Goal: Transaction & Acquisition: Purchase product/service

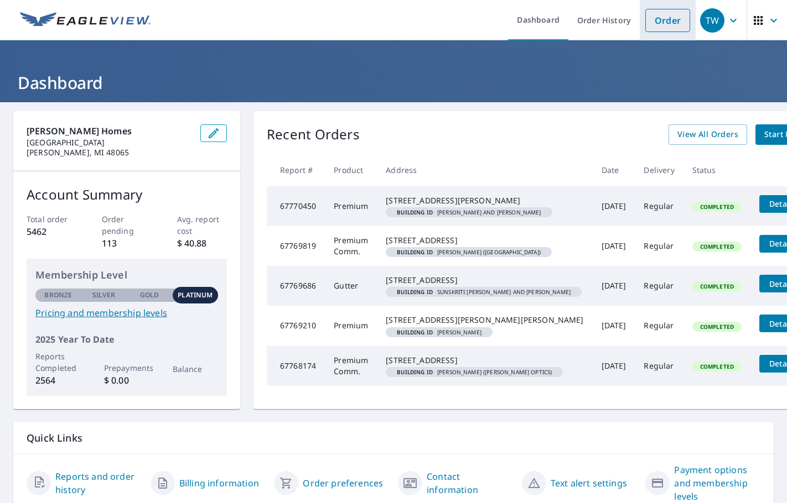
click at [659, 21] on link "Order" at bounding box center [667, 20] width 45 height 23
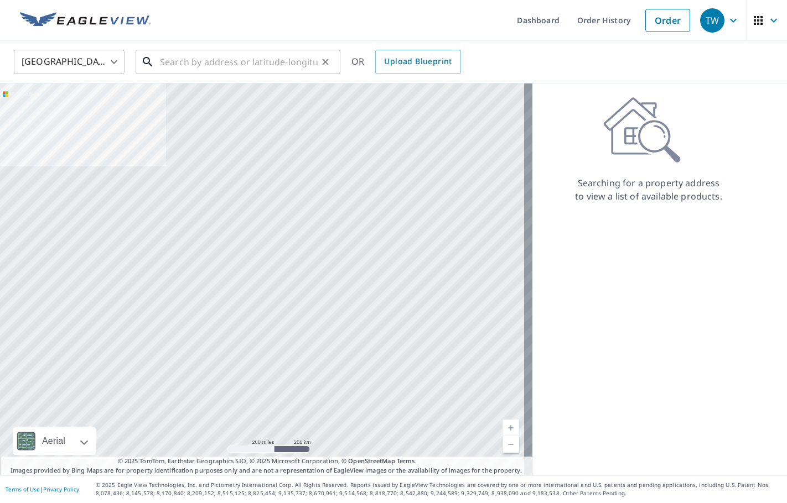
click at [272, 60] on input "text" at bounding box center [239, 61] width 158 height 31
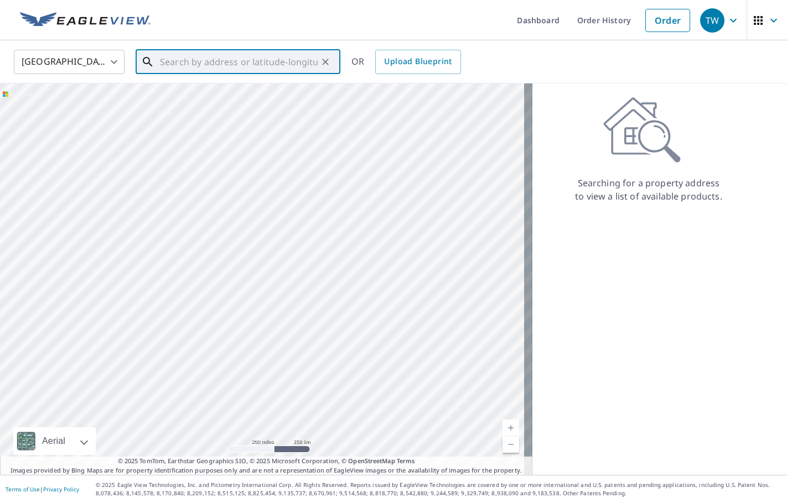
paste input "[STREET_ADDRESS]"
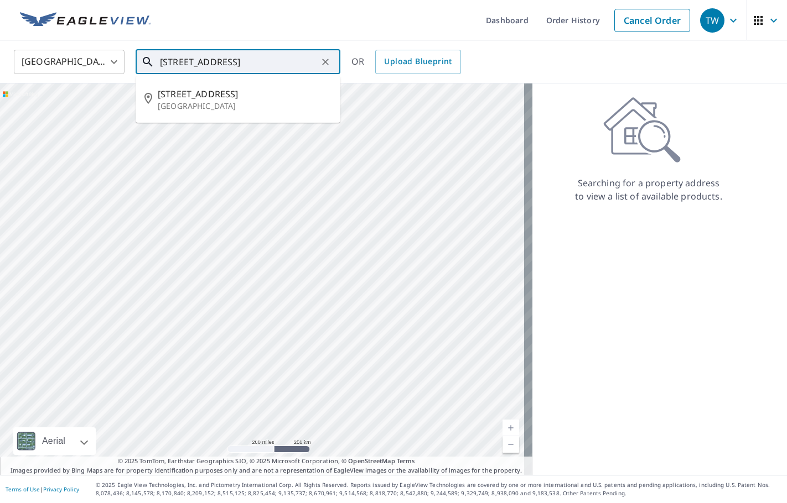
type input "[STREET_ADDRESS]"
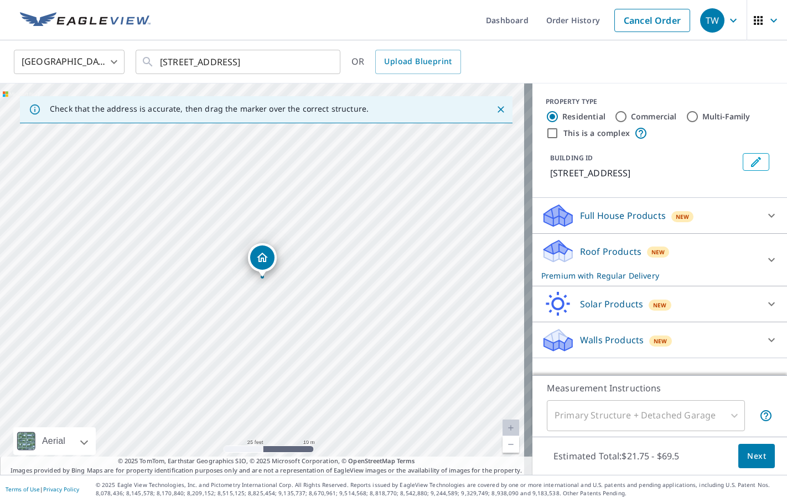
click at [308, 181] on div "[STREET_ADDRESS]" at bounding box center [266, 280] width 532 height 392
drag, startPoint x: 264, startPoint y: 256, endPoint x: 250, endPoint y: 261, distance: 15.2
click at [751, 164] on icon "Edit building 1" at bounding box center [755, 161] width 13 height 13
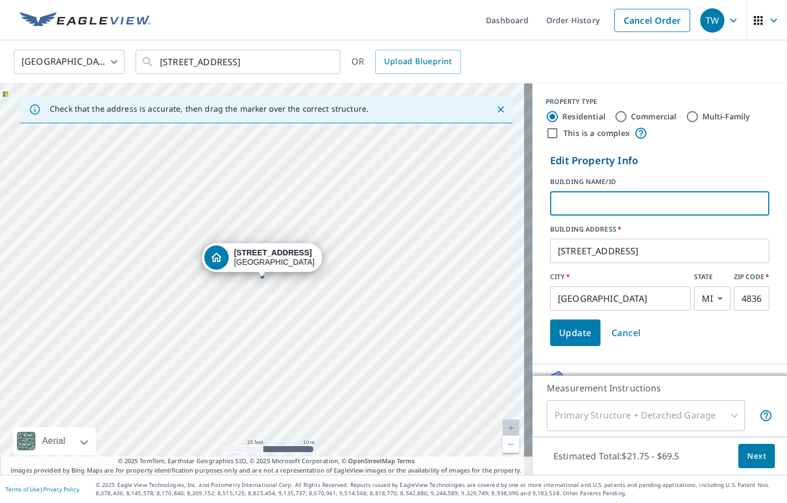
click at [592, 206] on input "text" at bounding box center [659, 203] width 219 height 31
type input "n"
type input "[PERSON_NAME]"
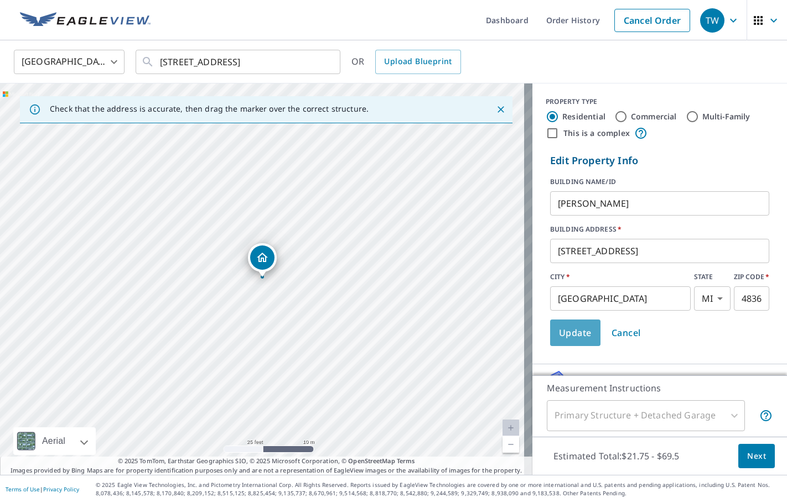
click at [561, 330] on span "Update" at bounding box center [575, 332] width 33 height 15
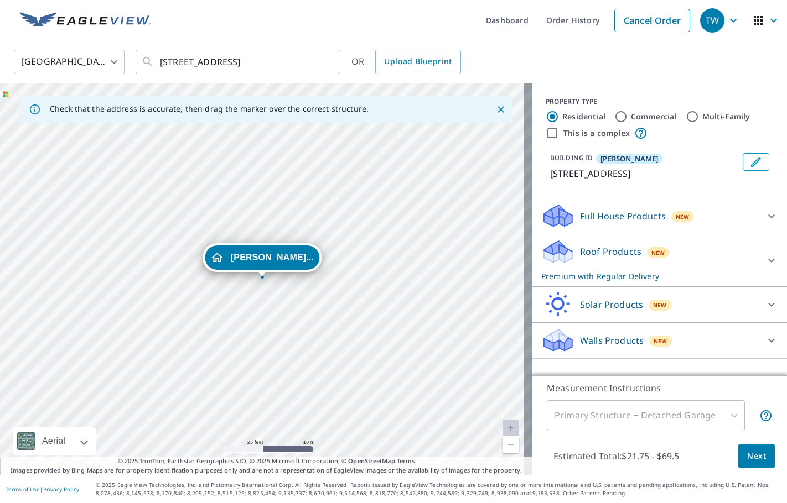
click at [765, 259] on icon at bounding box center [771, 260] width 13 height 13
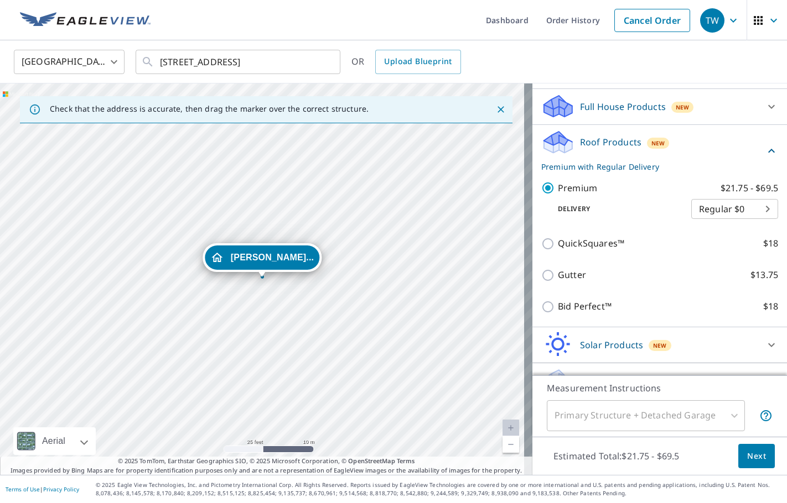
scroll to position [111, 0]
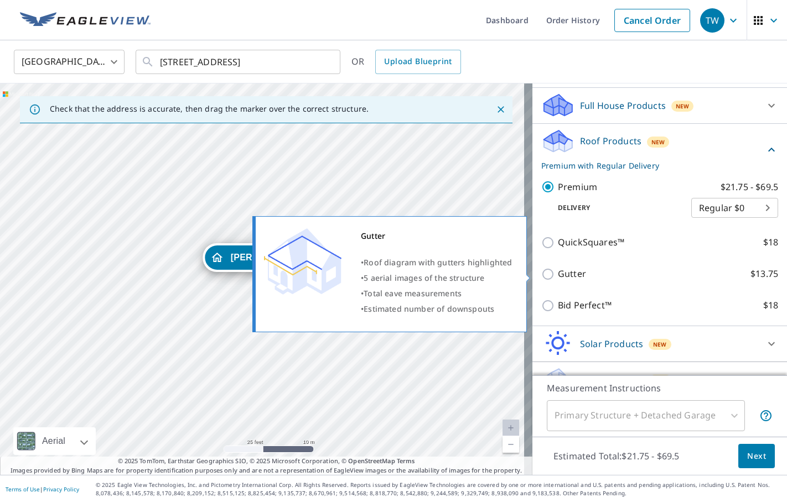
drag, startPoint x: 536, startPoint y: 275, endPoint x: 564, endPoint y: 320, distance: 53.3
click at [541, 275] on input "Gutter $13.75" at bounding box center [549, 274] width 17 height 13
checkbox input "true"
checkbox input "false"
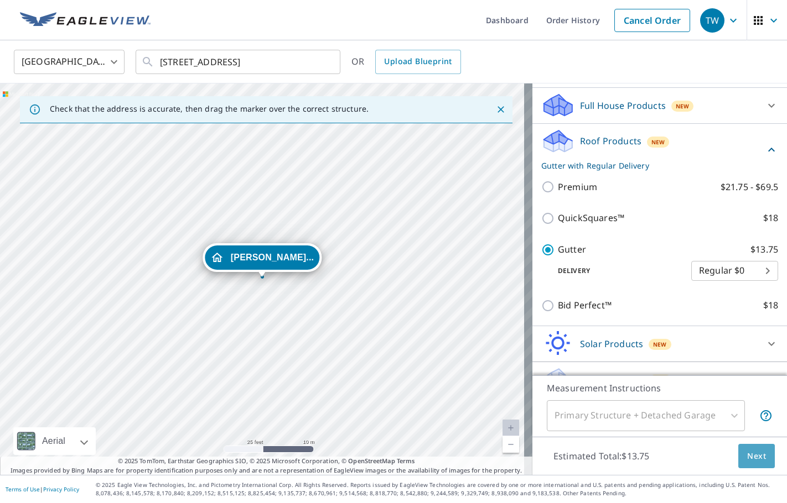
click at [747, 459] on span "Next" at bounding box center [756, 457] width 19 height 14
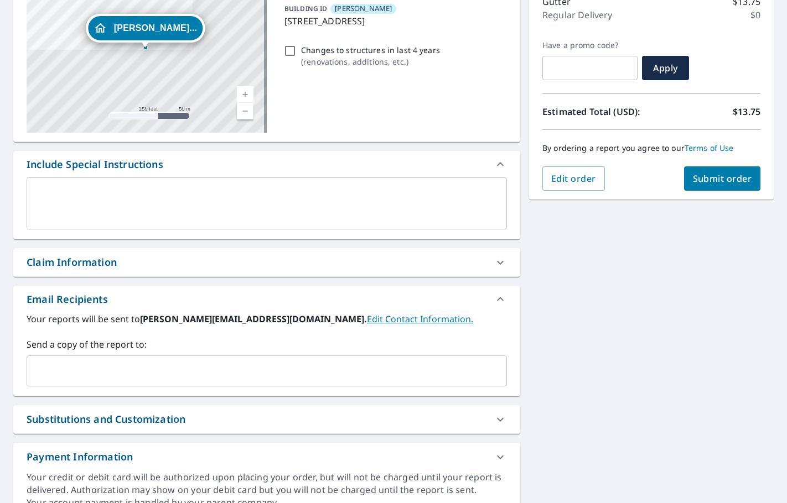
scroll to position [166, 0]
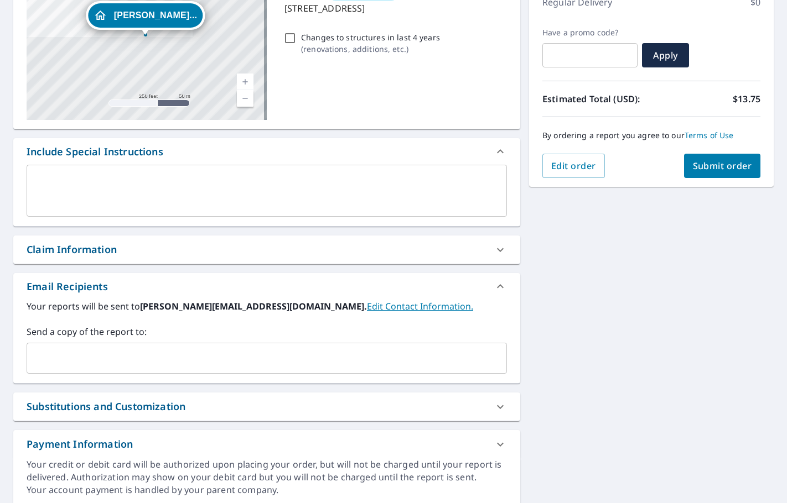
click at [48, 354] on input "text" at bounding box center [259, 358] width 454 height 21
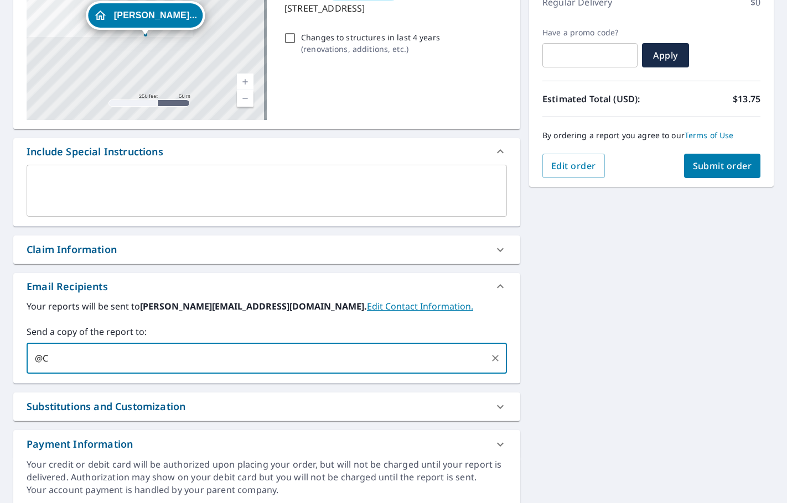
type input "@"
type input "[EMAIL_ADDRESS][DOMAIN_NAME]"
click at [706, 164] on span "Submit order" at bounding box center [722, 166] width 59 height 12
checkbox input "true"
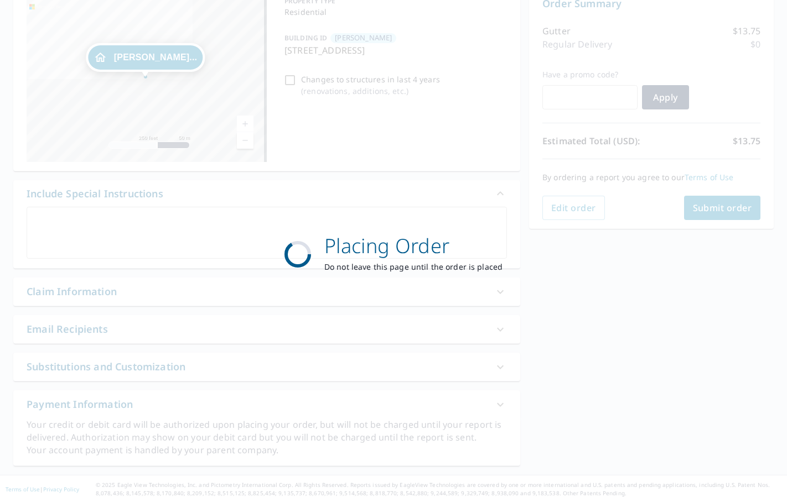
scroll to position [124, 0]
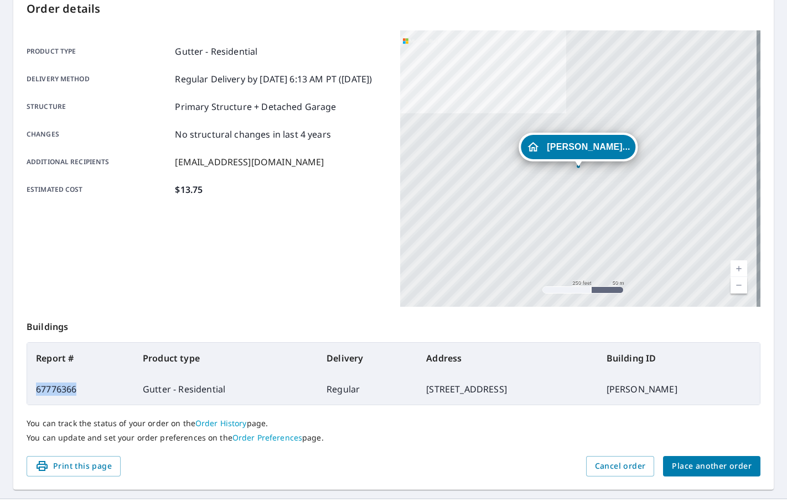
drag, startPoint x: 80, startPoint y: 391, endPoint x: 37, endPoint y: 393, distance: 43.8
click at [37, 393] on td "67776366" at bounding box center [80, 389] width 107 height 31
copy td "67776366"
